Goal: Find specific page/section: Locate a particular part of the current website

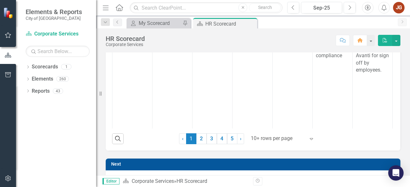
scroll to position [272, 0]
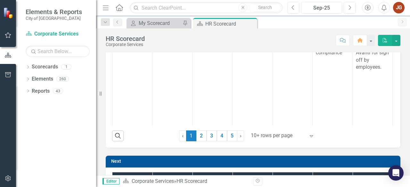
click at [264, 143] on div "Initiatives Start Date End Date Assigned To: Percent Complete Description Updat…" at bounding box center [253, 63] width 295 height 167
click at [279, 135] on div at bounding box center [278, 136] width 54 height 9
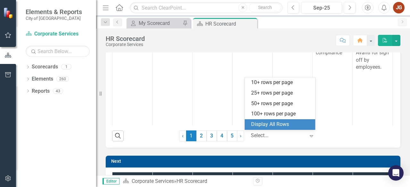
click at [267, 125] on div "Display All Rows" at bounding box center [281, 124] width 60 height 7
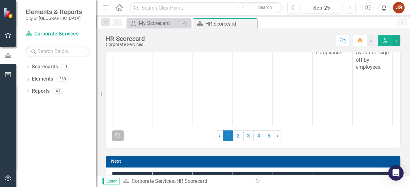
click at [117, 136] on icon "Search" at bounding box center [117, 136] width 7 height 6
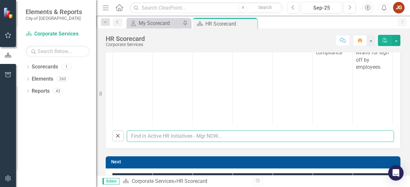
click at [150, 137] on input "text" at bounding box center [260, 137] width 267 height 12
type input "[PERSON_NAME]"
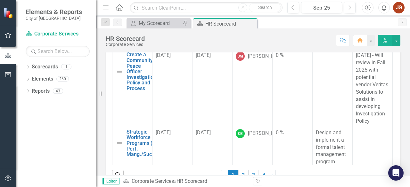
scroll to position [123, 0]
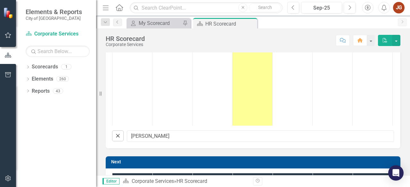
checkbox input "false"
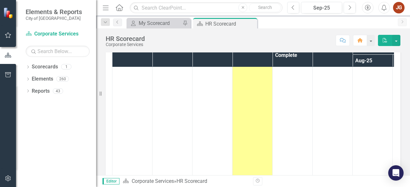
scroll to position [23, 0]
